Goal: Communication & Community: Ask a question

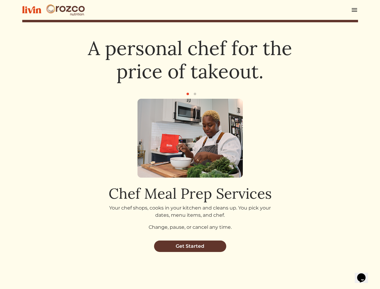
click at [190, 144] on img at bounding box center [189, 138] width 105 height 79
click at [354, 10] on img at bounding box center [353, 9] width 7 height 7
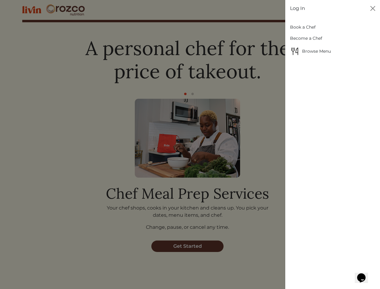
click at [188, 94] on div at bounding box center [190, 144] width 380 height 289
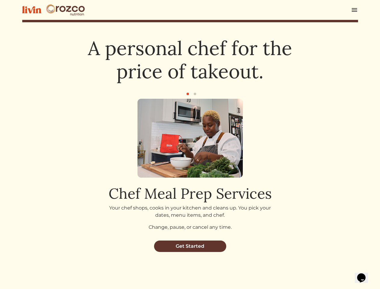
click at [195, 94] on button "button" at bounding box center [194, 93] width 7 height 7
click at [190, 167] on img at bounding box center [189, 138] width 105 height 79
click at [363, 274] on icon "Chat widget" at bounding box center [361, 277] width 8 height 9
